Goal: Register for event/course

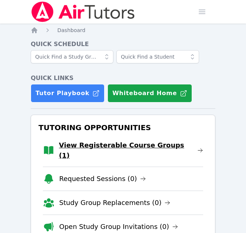
click at [152, 147] on link "View Registerable Course Groups (1)" at bounding box center [131, 150] width 144 height 21
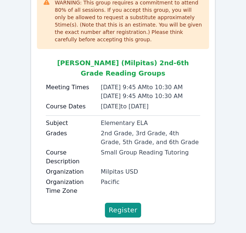
scroll to position [107, 0]
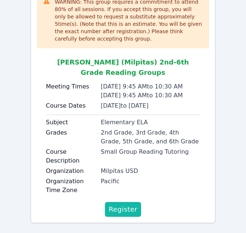
click at [129, 205] on span "Register" at bounding box center [123, 210] width 29 height 10
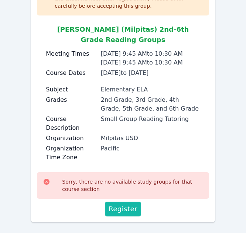
click at [128, 204] on span "Register" at bounding box center [123, 209] width 29 height 10
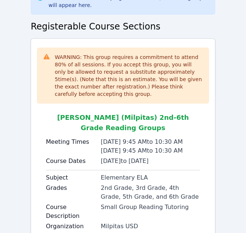
scroll to position [0, 0]
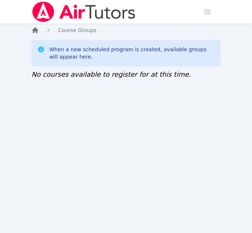
click at [38, 31] on icon "Breadcrumb" at bounding box center [34, 30] width 7 height 7
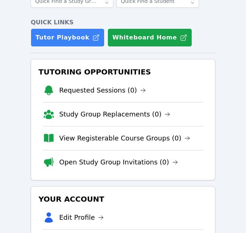
scroll to position [74, 0]
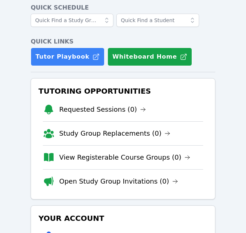
scroll to position [74, 0]
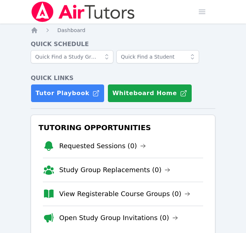
scroll to position [37, 0]
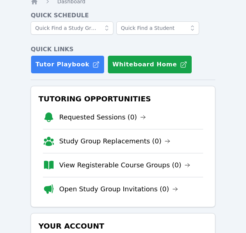
scroll to position [37, 0]
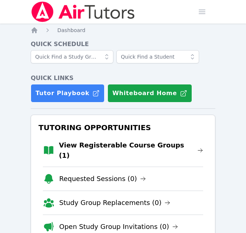
click at [87, 151] on link "View Registerable Course Groups (1)" at bounding box center [131, 150] width 144 height 21
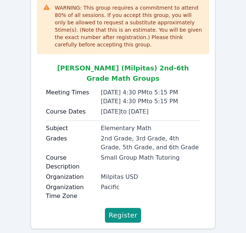
scroll to position [108, 0]
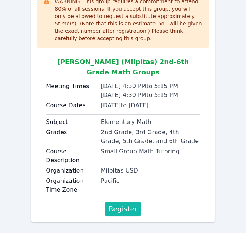
click at [123, 204] on span "Register" at bounding box center [123, 209] width 29 height 10
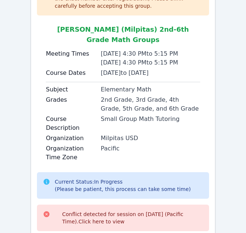
scroll to position [173, 0]
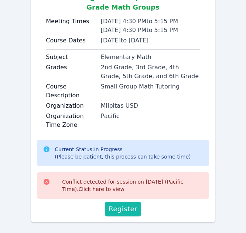
click at [121, 204] on span "Register" at bounding box center [123, 209] width 29 height 10
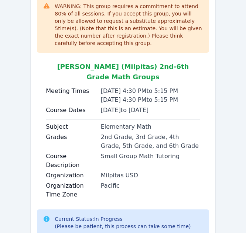
scroll to position [66, 0]
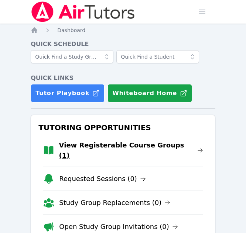
click at [131, 146] on link "View Registerable Course Groups (1)" at bounding box center [131, 150] width 144 height 21
click at [108, 150] on link "View Registerable Course Groups (1)" at bounding box center [131, 150] width 144 height 21
click at [109, 147] on link "View Registerable Course Groups (1)" at bounding box center [131, 150] width 144 height 21
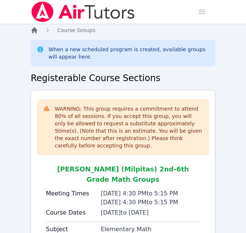
click at [37, 31] on icon "Breadcrumb" at bounding box center [34, 30] width 6 height 6
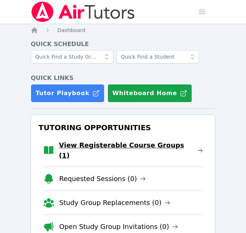
click at [124, 151] on link "View Registerable Course Groups (1)" at bounding box center [131, 150] width 144 height 21
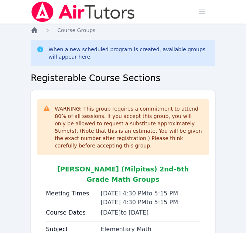
click at [34, 31] on icon "Breadcrumb" at bounding box center [34, 30] width 6 height 6
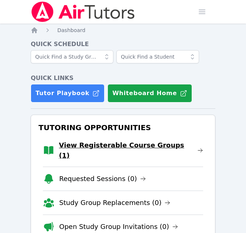
click at [99, 145] on link "View Registerable Course Groups (1)" at bounding box center [131, 150] width 144 height 21
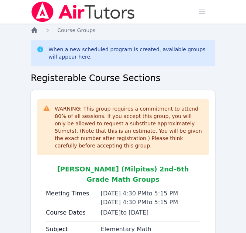
click at [37, 30] on icon "Breadcrumb" at bounding box center [34, 30] width 6 height 6
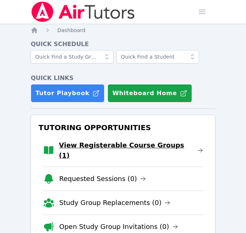
click at [123, 146] on link "View Registerable Course Groups (1)" at bounding box center [131, 150] width 144 height 21
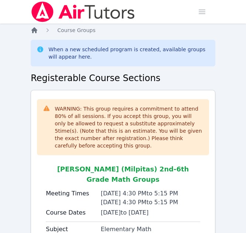
click at [34, 29] on icon "Breadcrumb" at bounding box center [34, 30] width 6 height 6
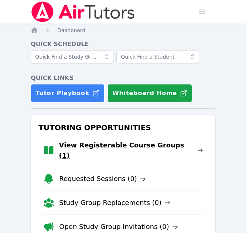
click at [78, 147] on link "View Registerable Course Groups (1)" at bounding box center [131, 150] width 144 height 21
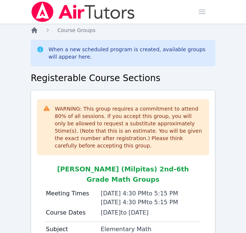
click at [36, 30] on icon "Breadcrumb" at bounding box center [34, 30] width 6 height 6
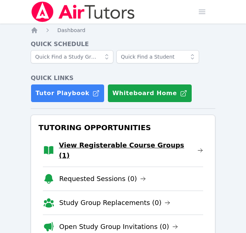
click at [94, 146] on link "View Registerable Course Groups (1)" at bounding box center [131, 150] width 144 height 21
click at [74, 150] on link "View Registerable Course Groups (1)" at bounding box center [131, 150] width 144 height 21
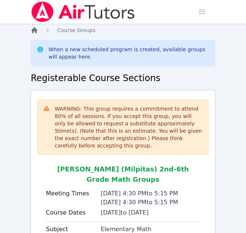
click at [31, 33] on icon "Breadcrumb" at bounding box center [34, 30] width 7 height 7
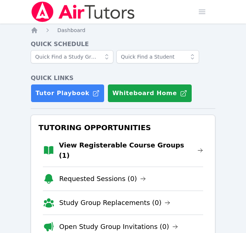
click at [65, 144] on link "View Registerable Course Groups (1)" at bounding box center [131, 150] width 144 height 21
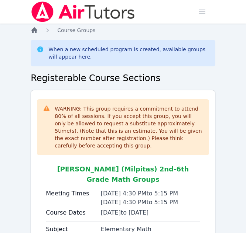
click at [37, 30] on icon "Breadcrumb" at bounding box center [34, 30] width 6 height 6
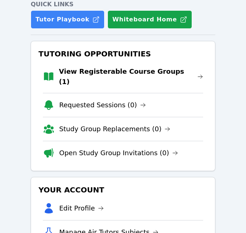
scroll to position [55, 0]
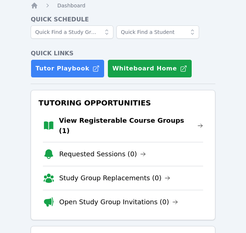
scroll to position [37, 0]
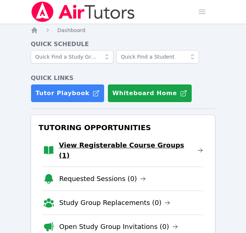
click at [79, 145] on link "View Registerable Course Groups (1)" at bounding box center [131, 150] width 144 height 21
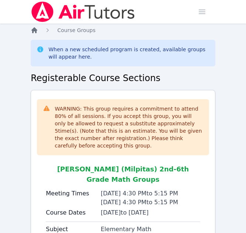
click at [33, 33] on icon "Breadcrumb" at bounding box center [34, 30] width 6 height 6
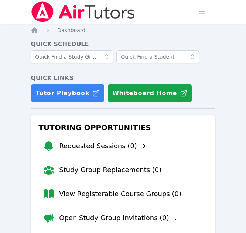
click at [72, 194] on link "View Registerable Course Groups (0)" at bounding box center [124, 194] width 131 height 10
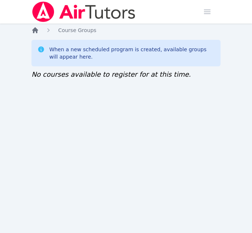
click at [34, 30] on icon "Breadcrumb" at bounding box center [35, 30] width 6 height 6
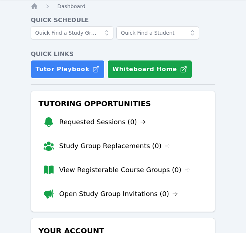
scroll to position [37, 0]
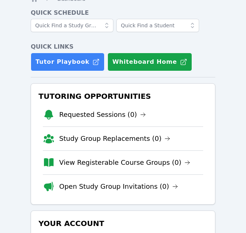
scroll to position [111, 0]
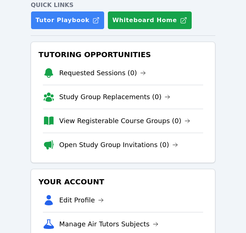
scroll to position [74, 0]
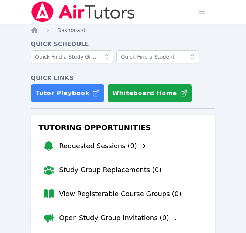
scroll to position [37, 0]
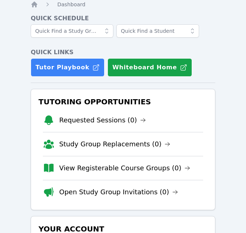
scroll to position [37, 0]
